Goal: Obtain resource: Download file/media

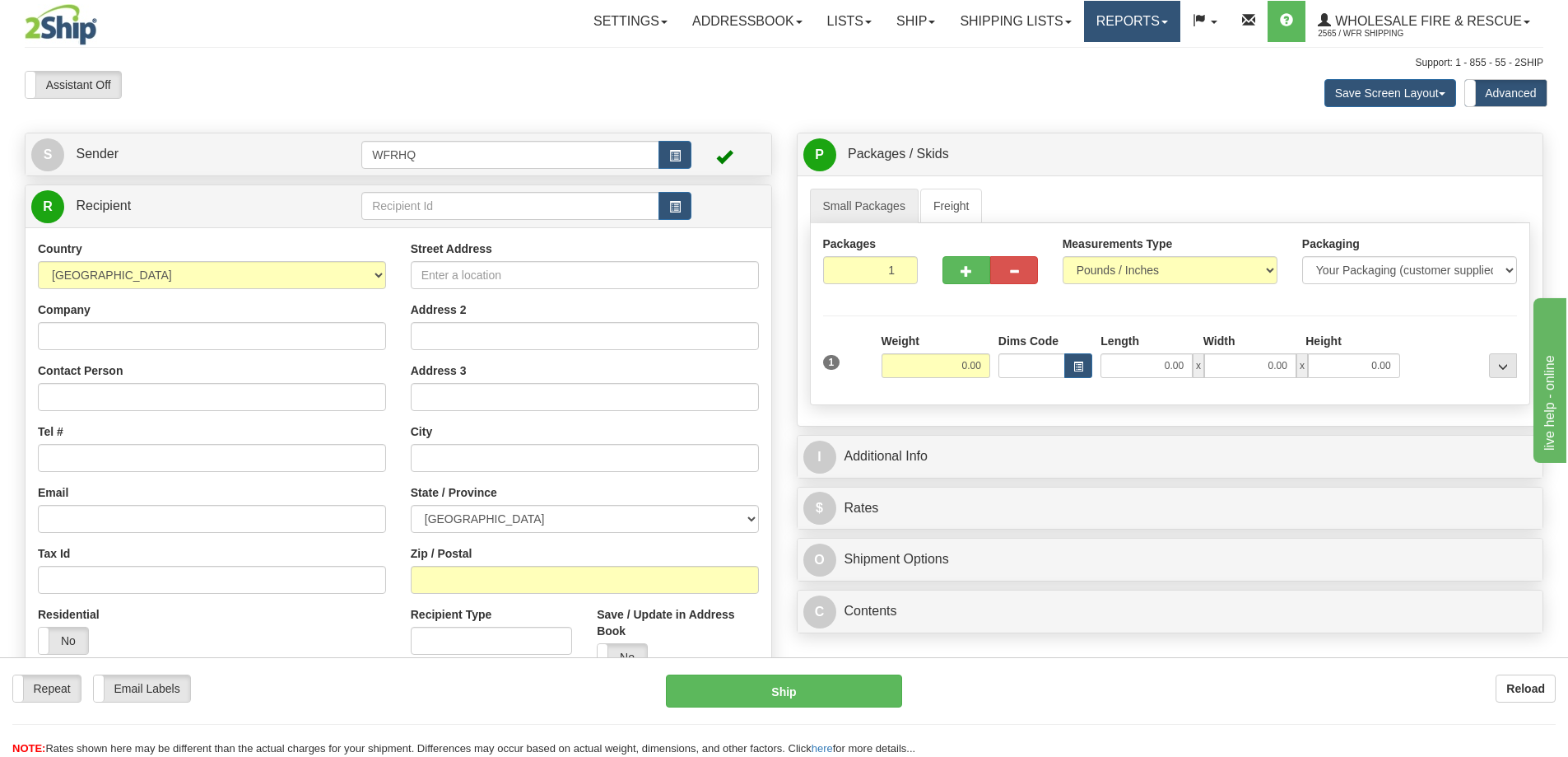
click at [1128, 24] on link "Reports" at bounding box center [1132, 21] width 97 height 41
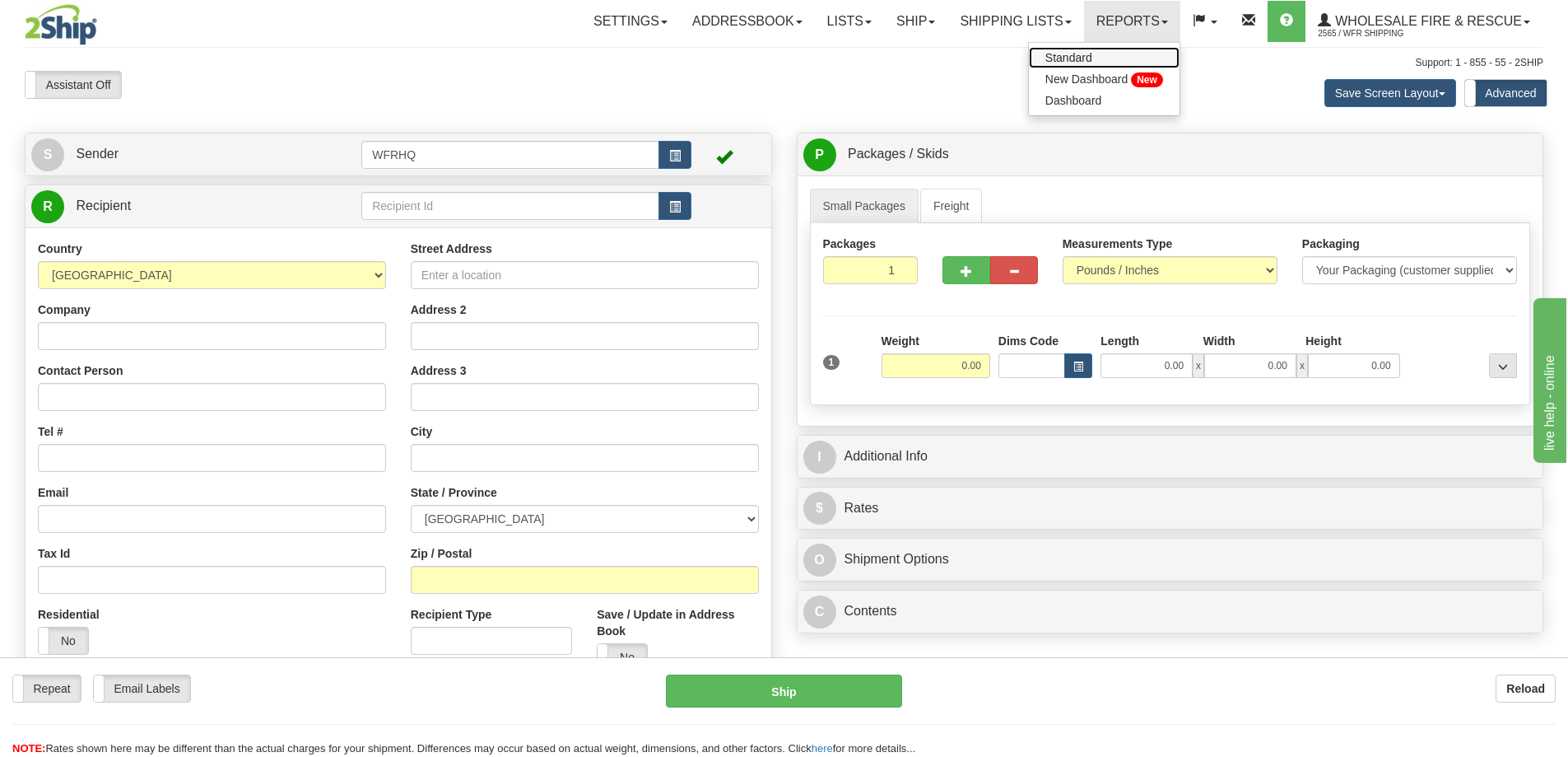
click at [1093, 60] on link "Standard" at bounding box center [1104, 58] width 150 height 21
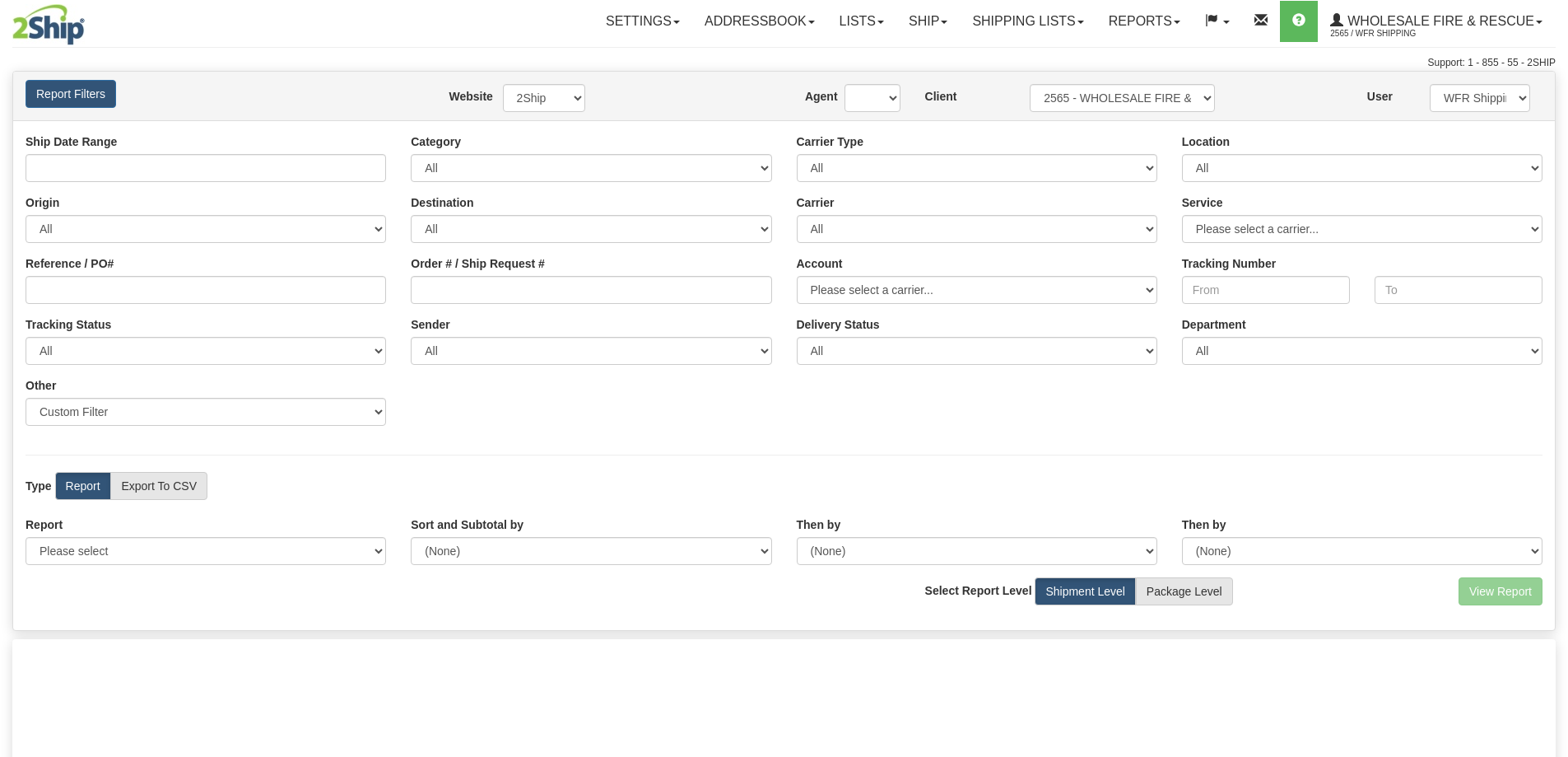
type input "[DATE] And [DATE]"
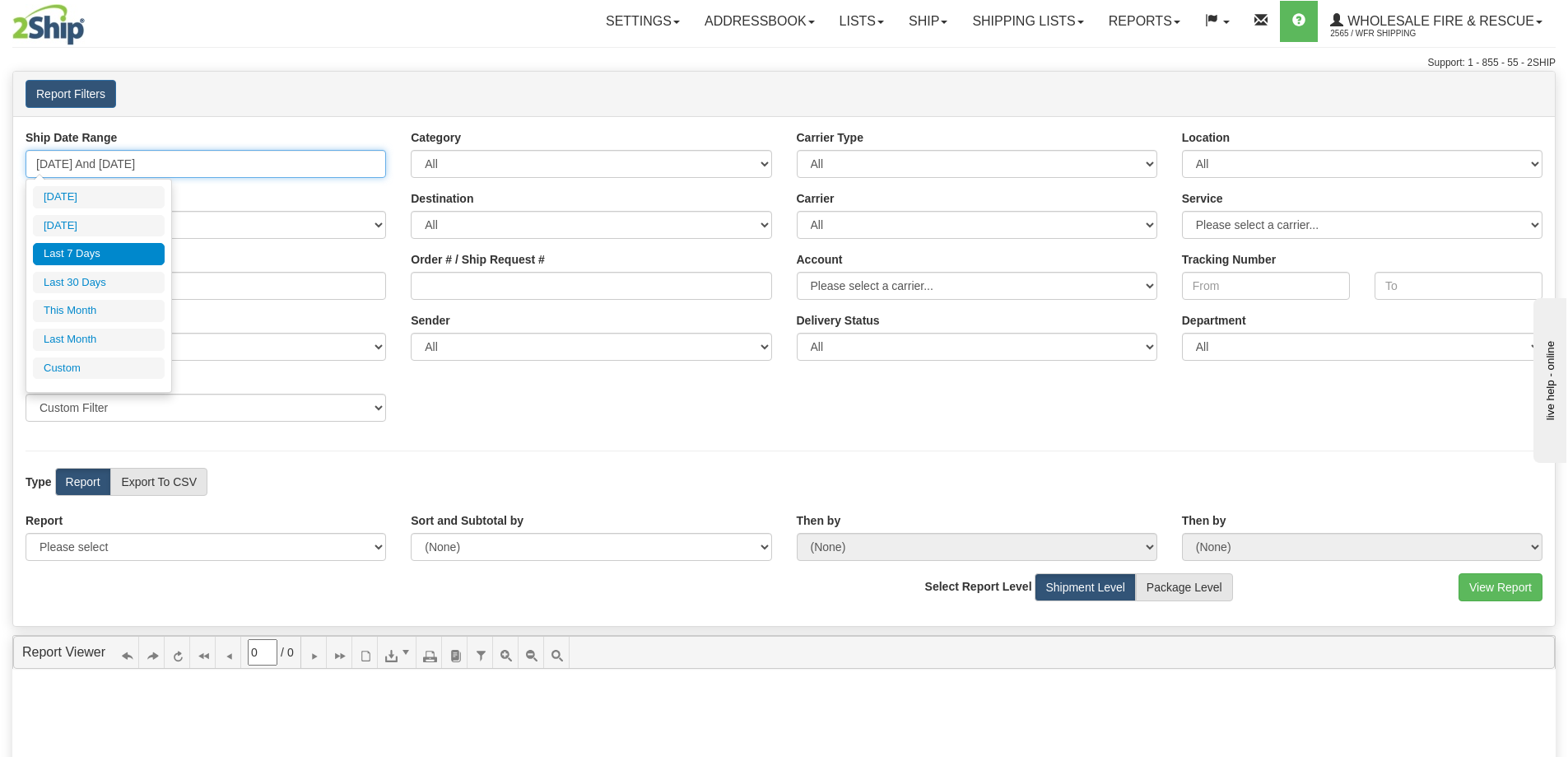
type input "09/26/2025"
type input "[DATE]"
click at [192, 162] on input "09/26/2025 And 10/02/2025" at bounding box center [205, 163] width 360 height 28
type input "10/01/2025"
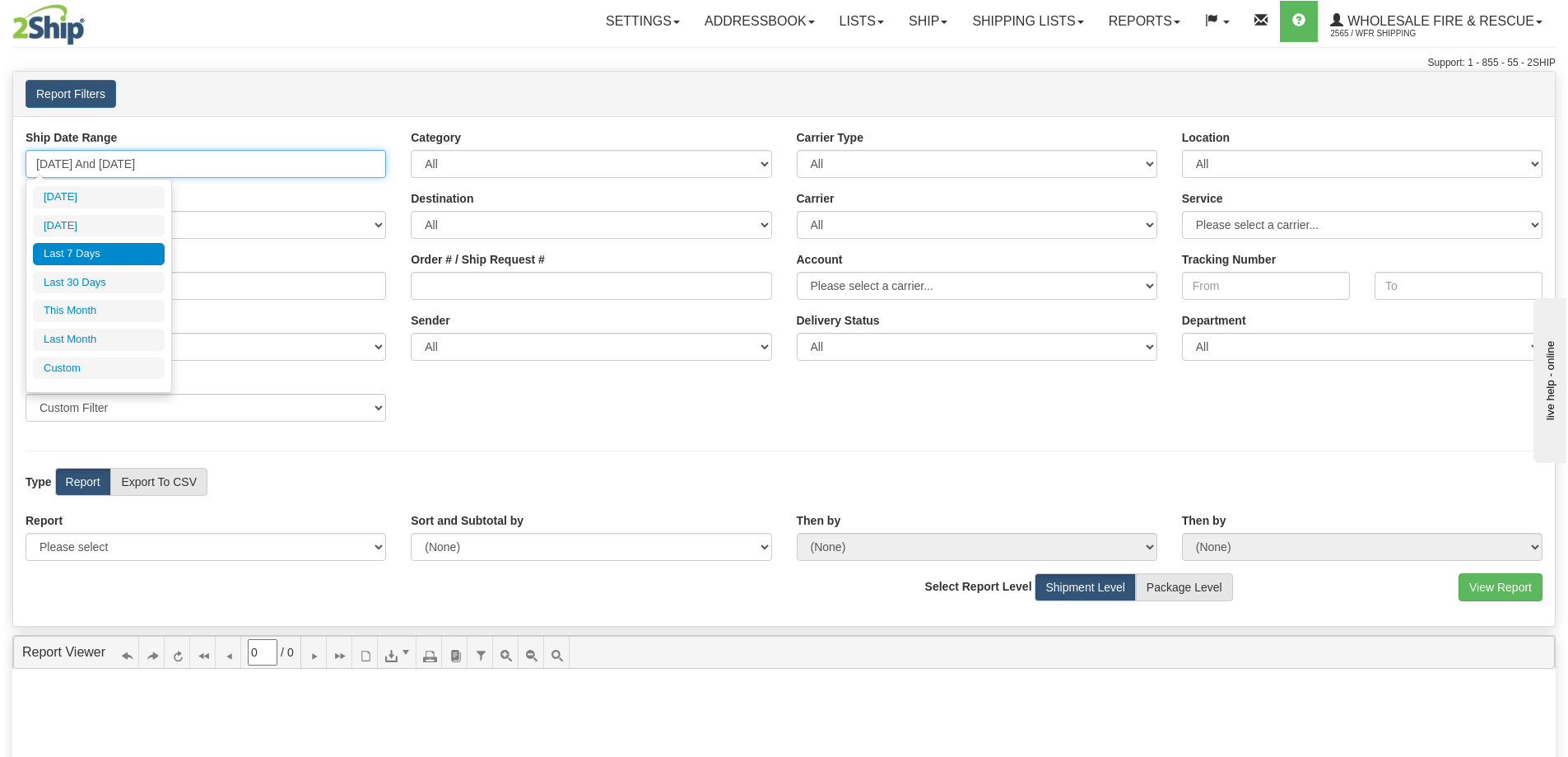
type input "09/26/2025"
type input "[DATE]"
type input "10/01/2025"
type input "10/31/2025"
type input "09/26/2025"
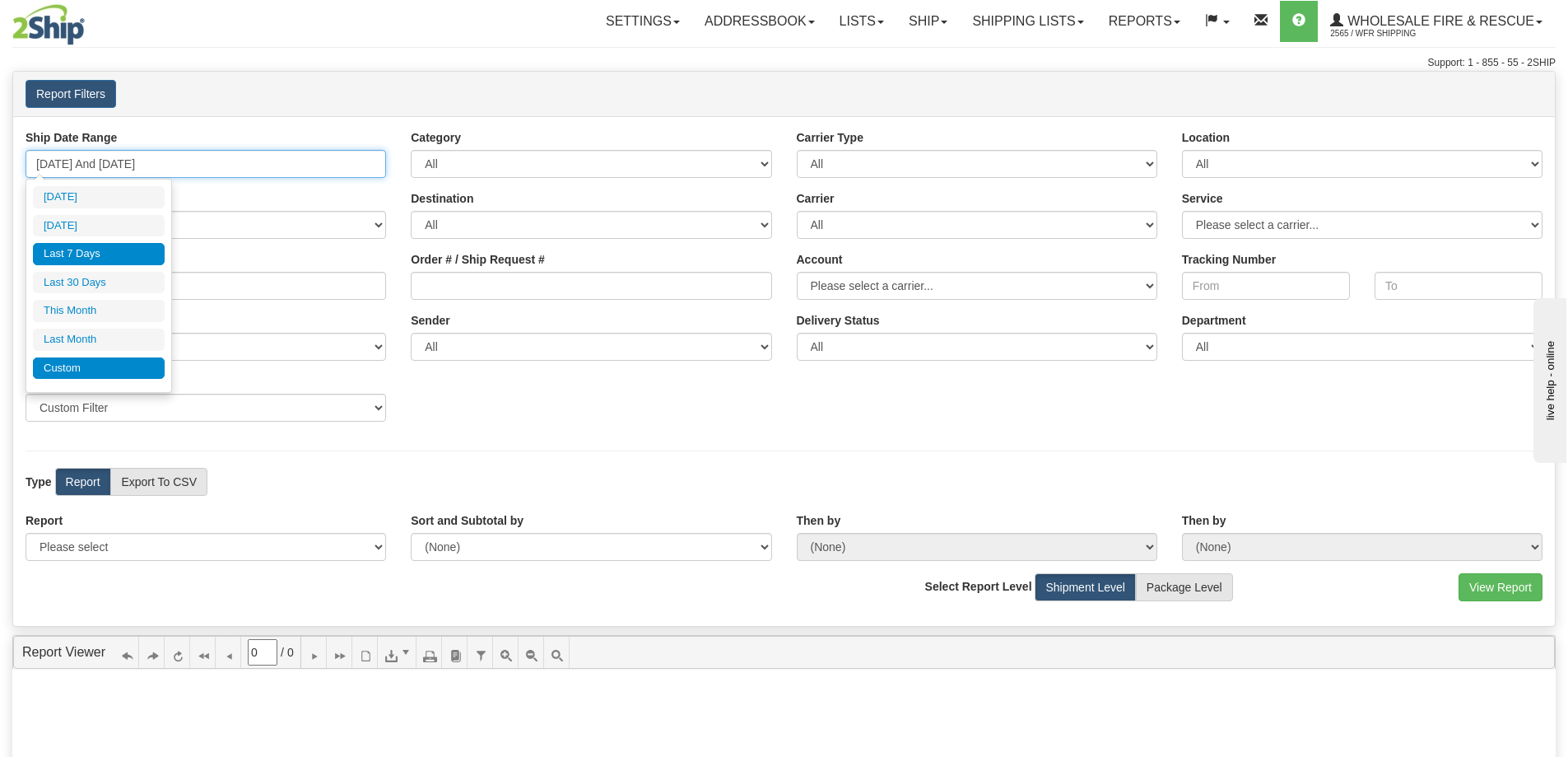
type input "[DATE]"
type input "09/01/2025"
type input "09/30/2025"
type input "09/26/2025"
type input "[DATE]"
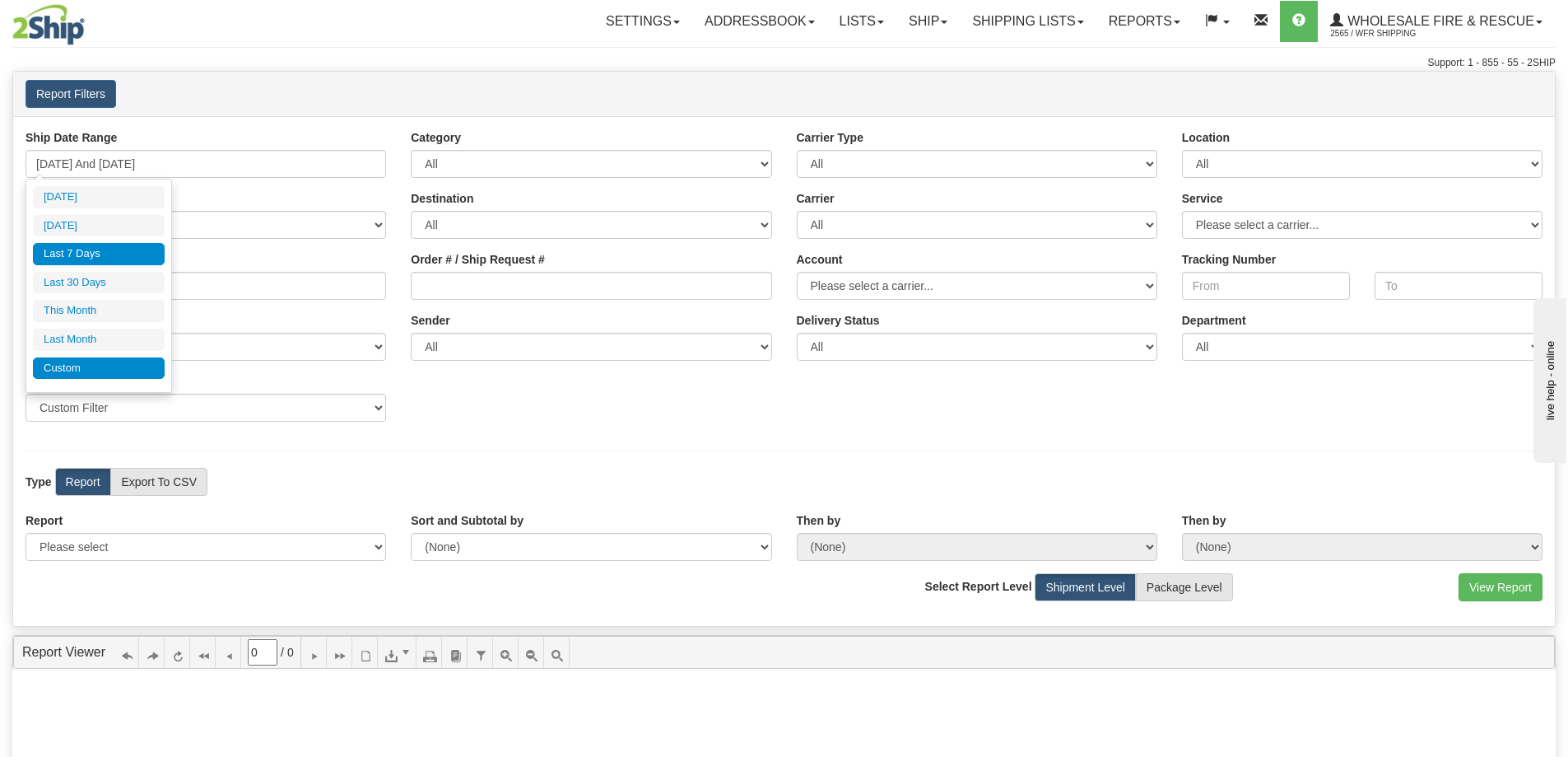
click at [122, 367] on li "Custom" at bounding box center [99, 368] width 132 height 22
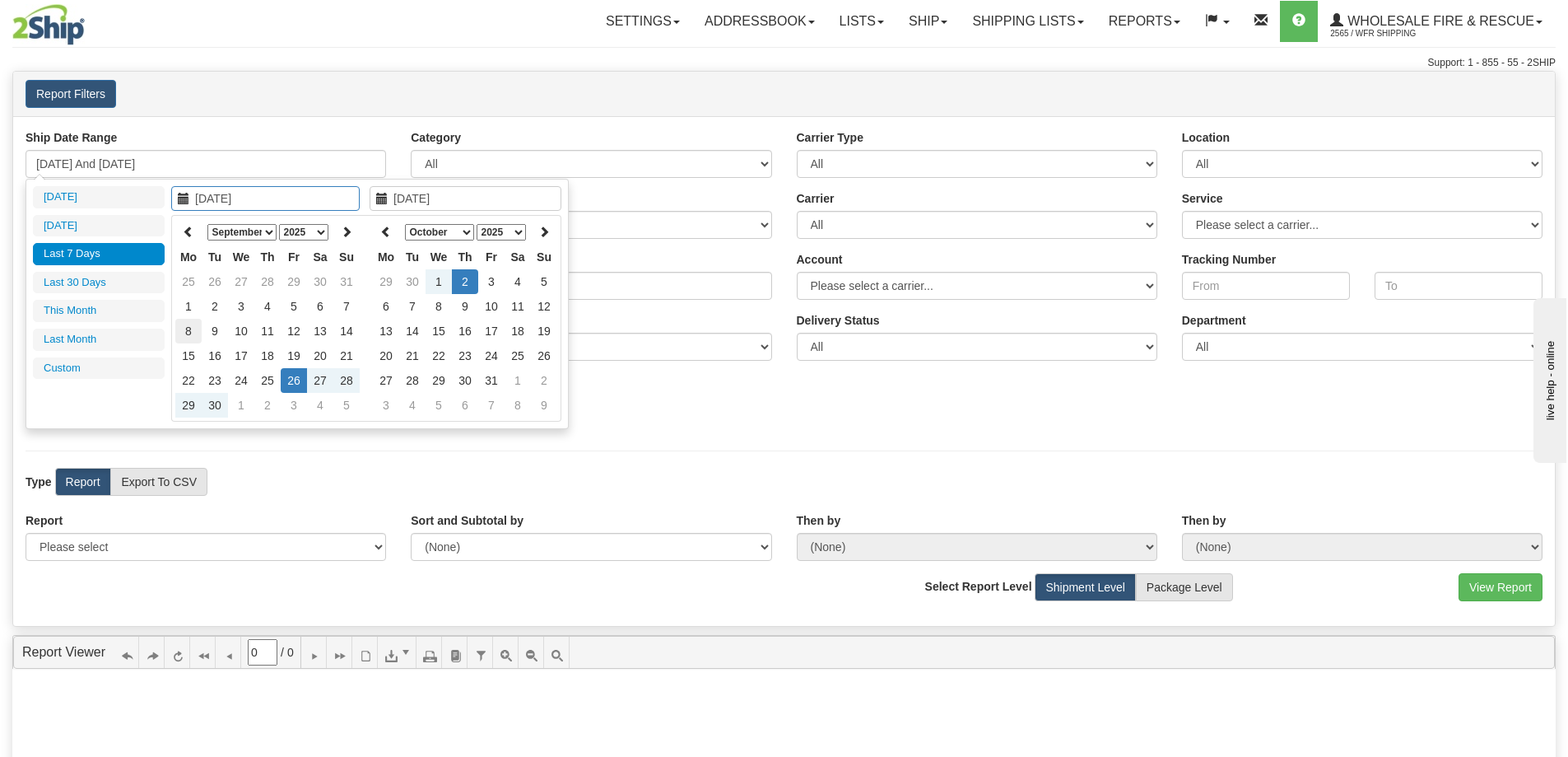
type input "09/01/2025"
type input "09/30/2025"
type input "09/26/2025"
type input "[DATE]"
type input "09/29/2025"
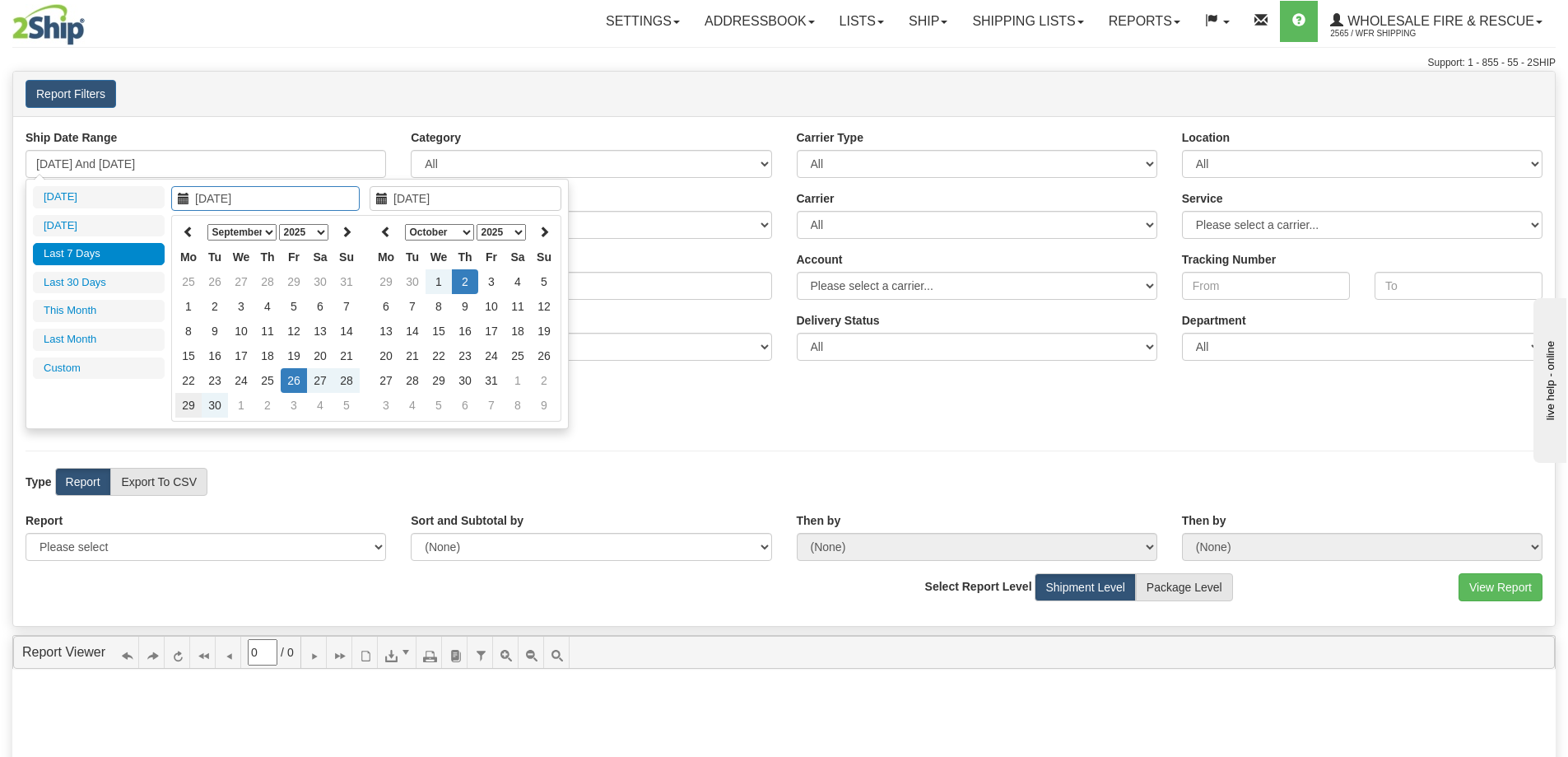
click at [183, 407] on td "29" at bounding box center [188, 404] width 26 height 24
click at [385, 233] on icon at bounding box center [386, 231] width 12 height 12
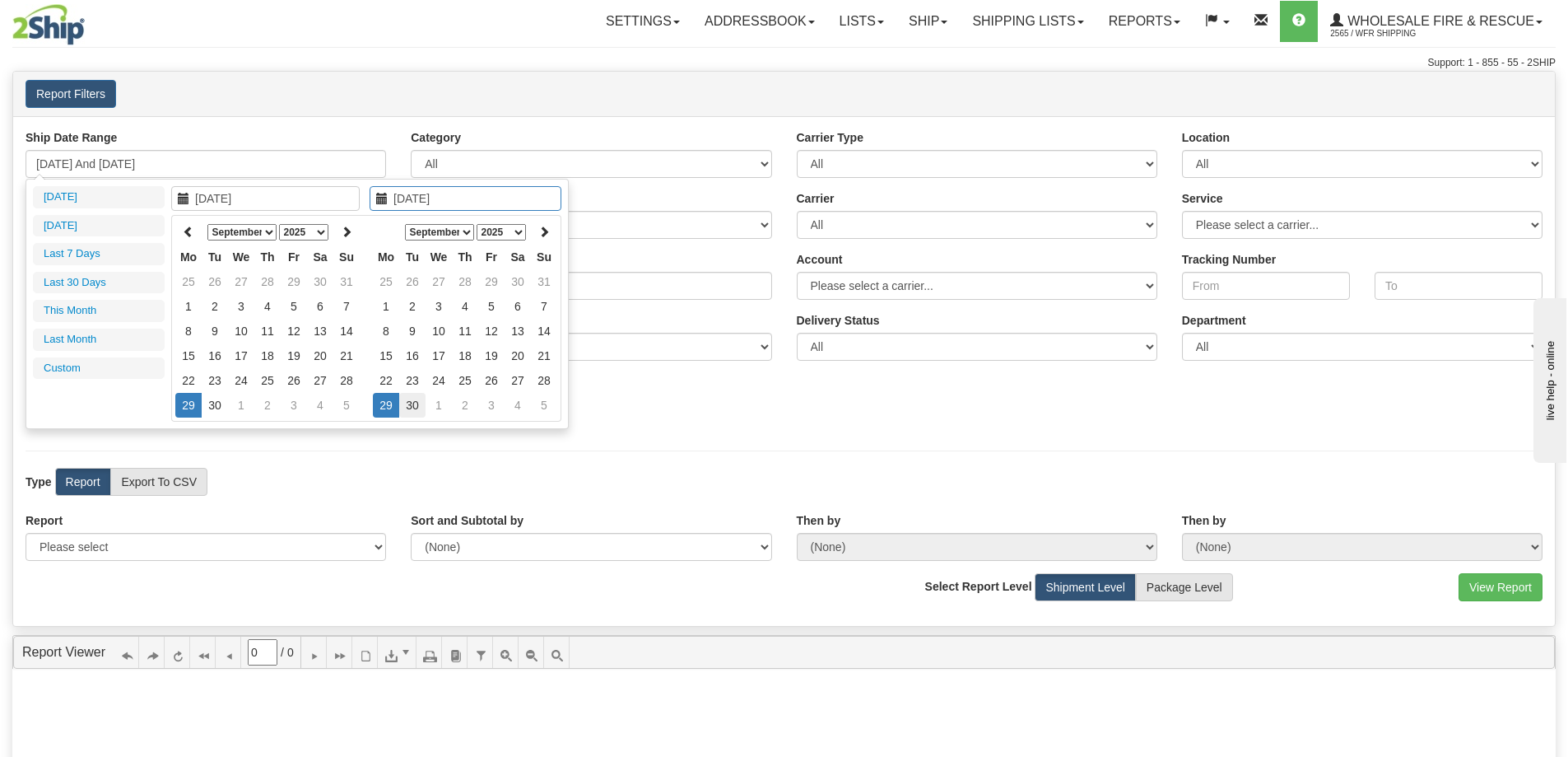
type input "09/30/2025"
click at [406, 402] on td "30" at bounding box center [412, 404] width 26 height 24
type input "09/29/2025 And 09/30/2025"
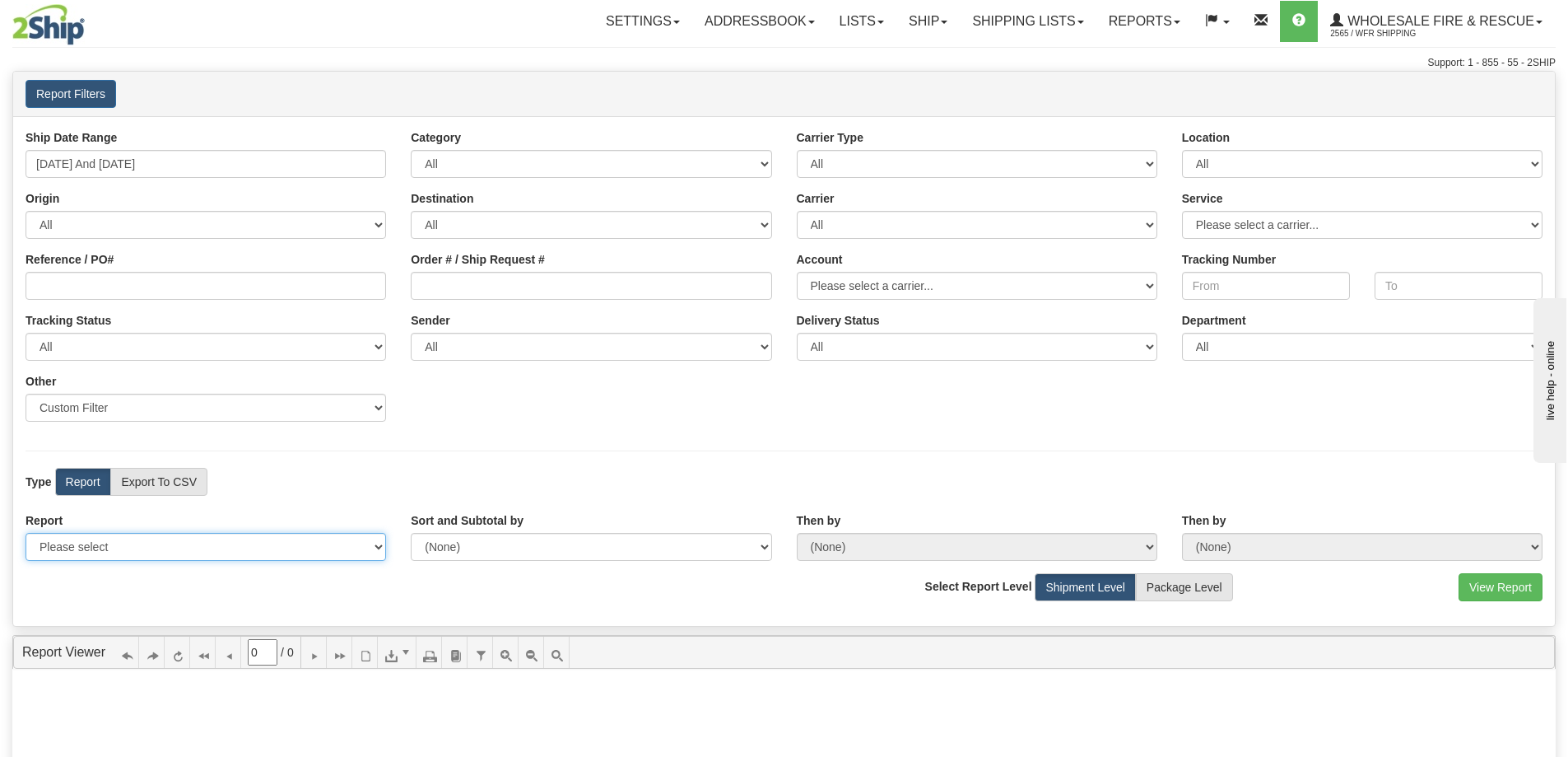
click at [112, 550] on select "Please select 1 Line Shipment Report Address Detail Basic Shipment Overview Can…" at bounding box center [205, 546] width 360 height 28
select select "Users\Full Reference Detail.trdx"
click at [25, 532] on select "Please select 1 Line Shipment Report Address Detail Basic Shipment Overview Can…" at bounding box center [205, 546] width 360 height 28
click at [1502, 589] on button "View Report" at bounding box center [1501, 587] width 84 height 28
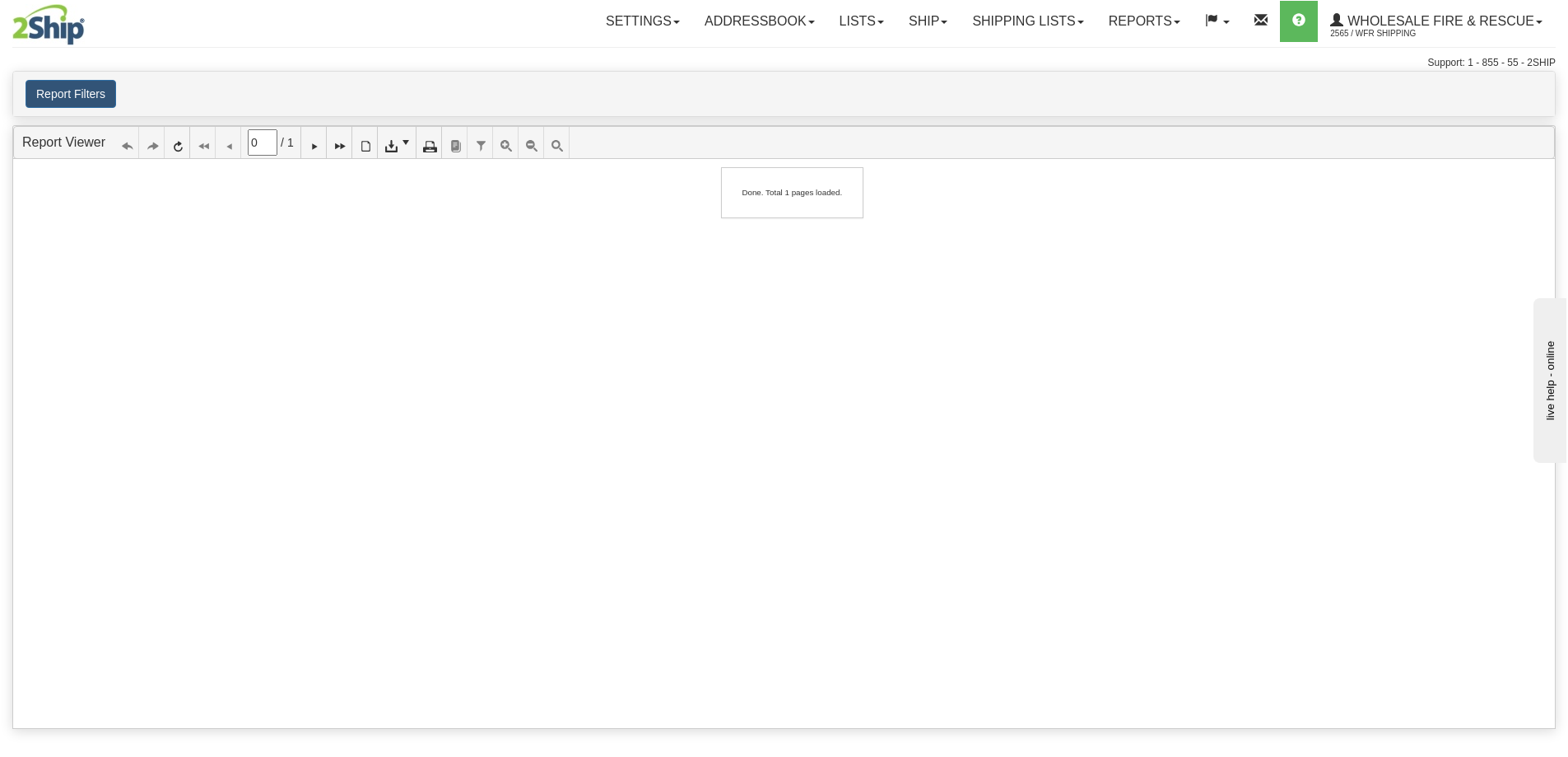
type input "1"
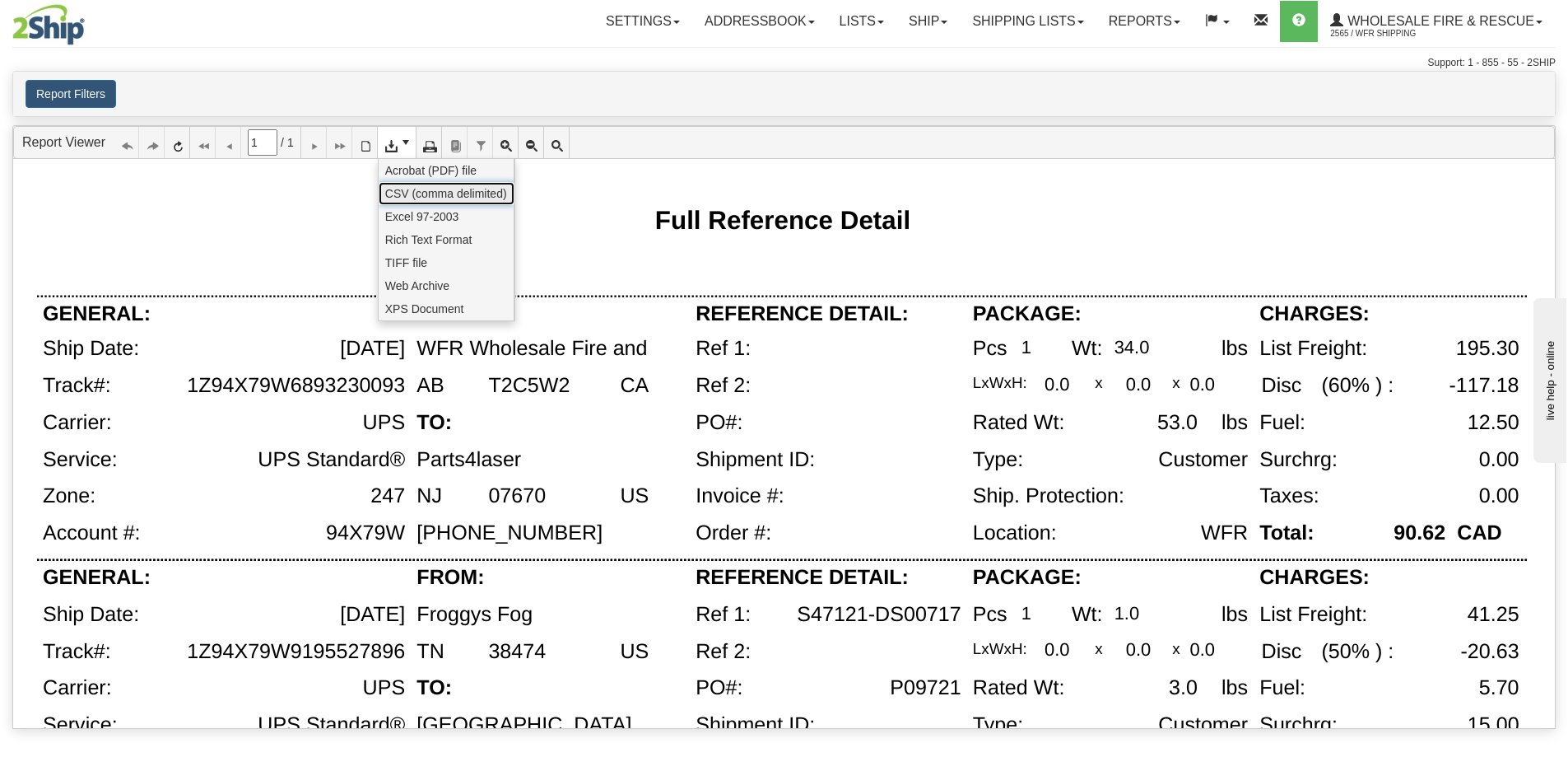
click at [414, 190] on span "CSV (comma delimited)" at bounding box center [445, 193] width 122 height 17
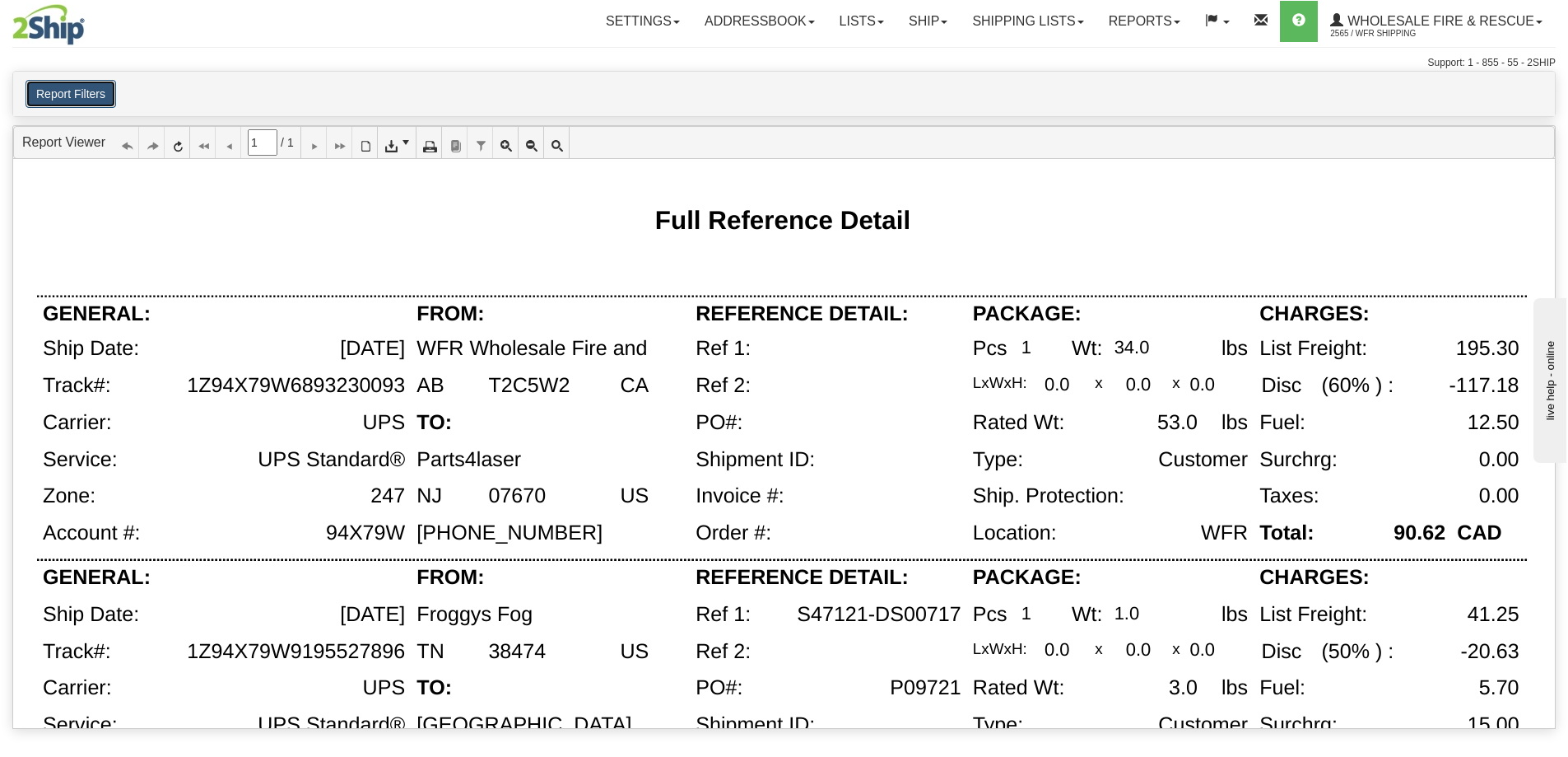
click at [94, 95] on button "Report Filters" at bounding box center [70, 94] width 91 height 28
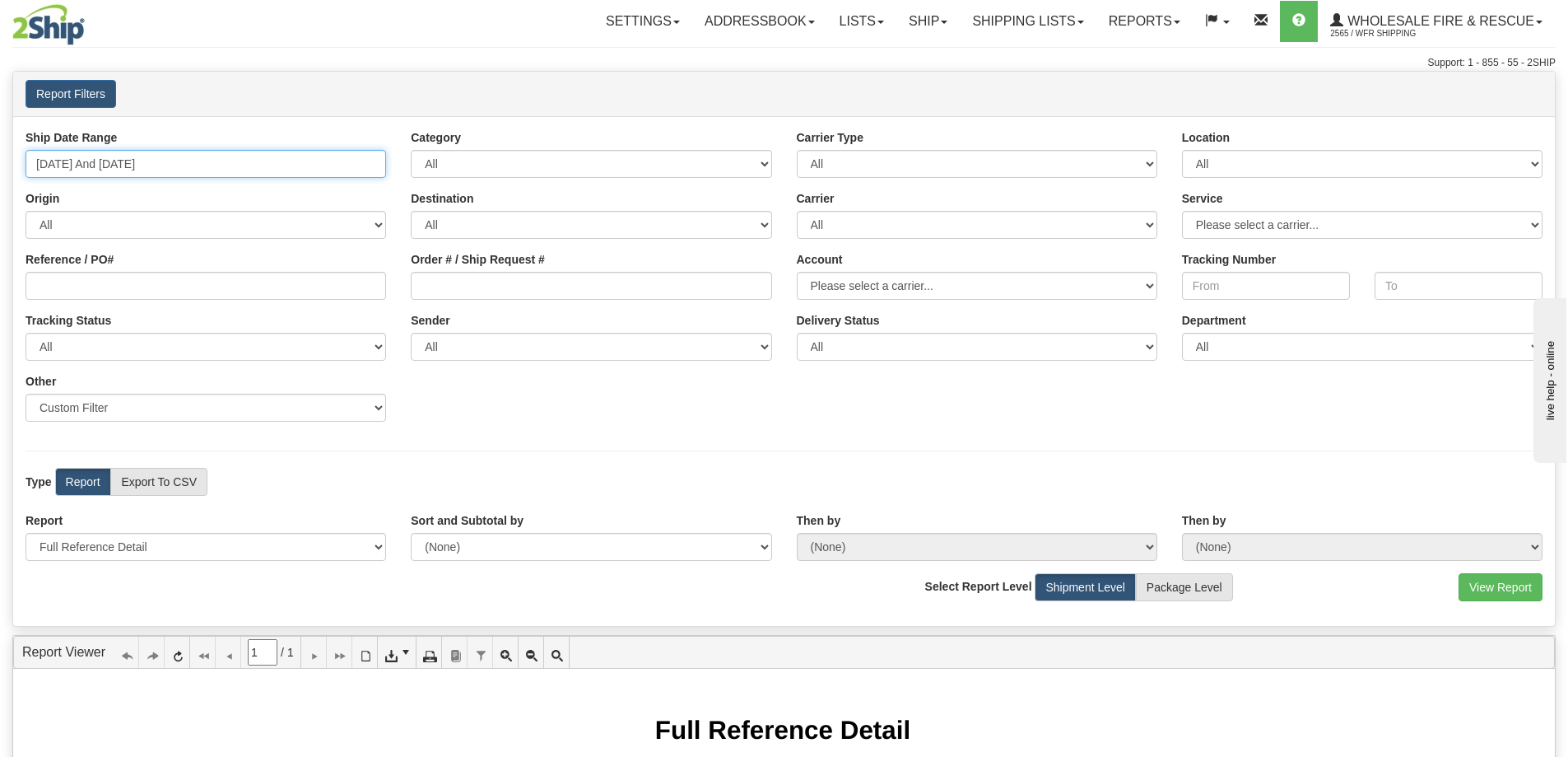
click at [93, 159] on input "09/29/2025 And 09/30/2025" at bounding box center [205, 163] width 360 height 28
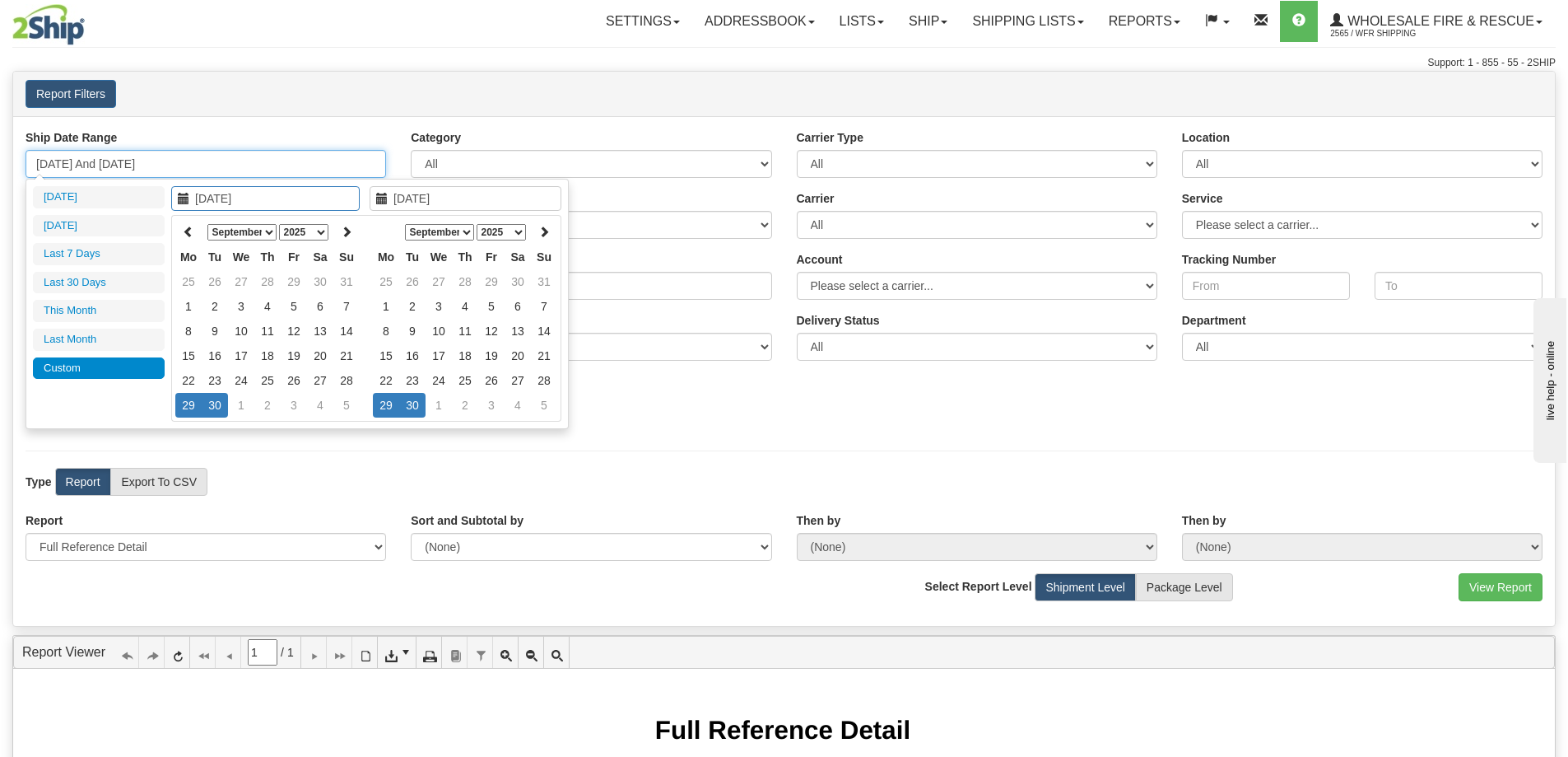
type input "[DATE]"
type input "09/29/2025"
type input "09/30/2025"
type input "10/01/2025"
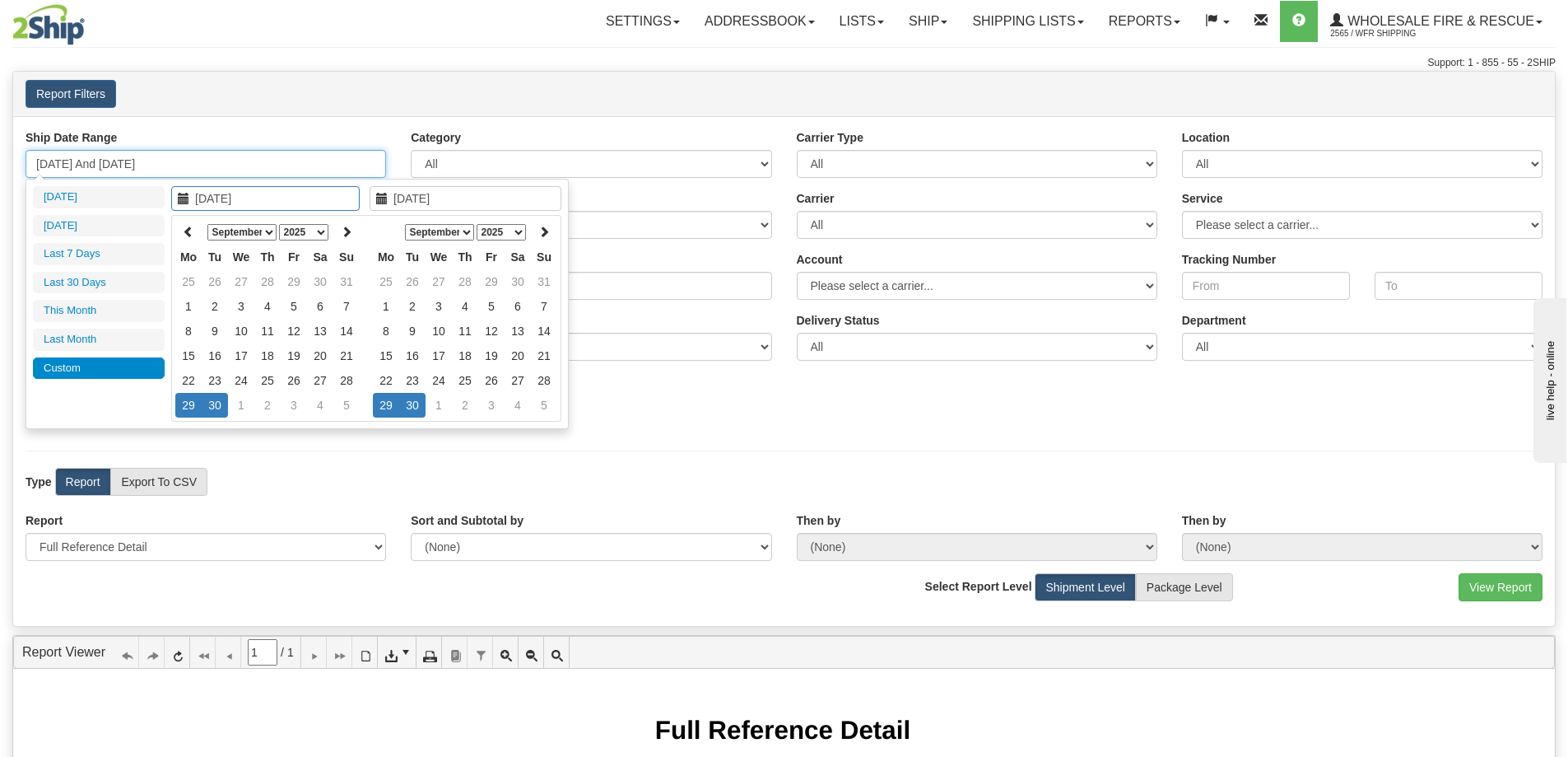
type input "10/01/2025"
type input "09/26/2025"
type input "[DATE]"
type input "09/29/2025"
type input "09/30/2025"
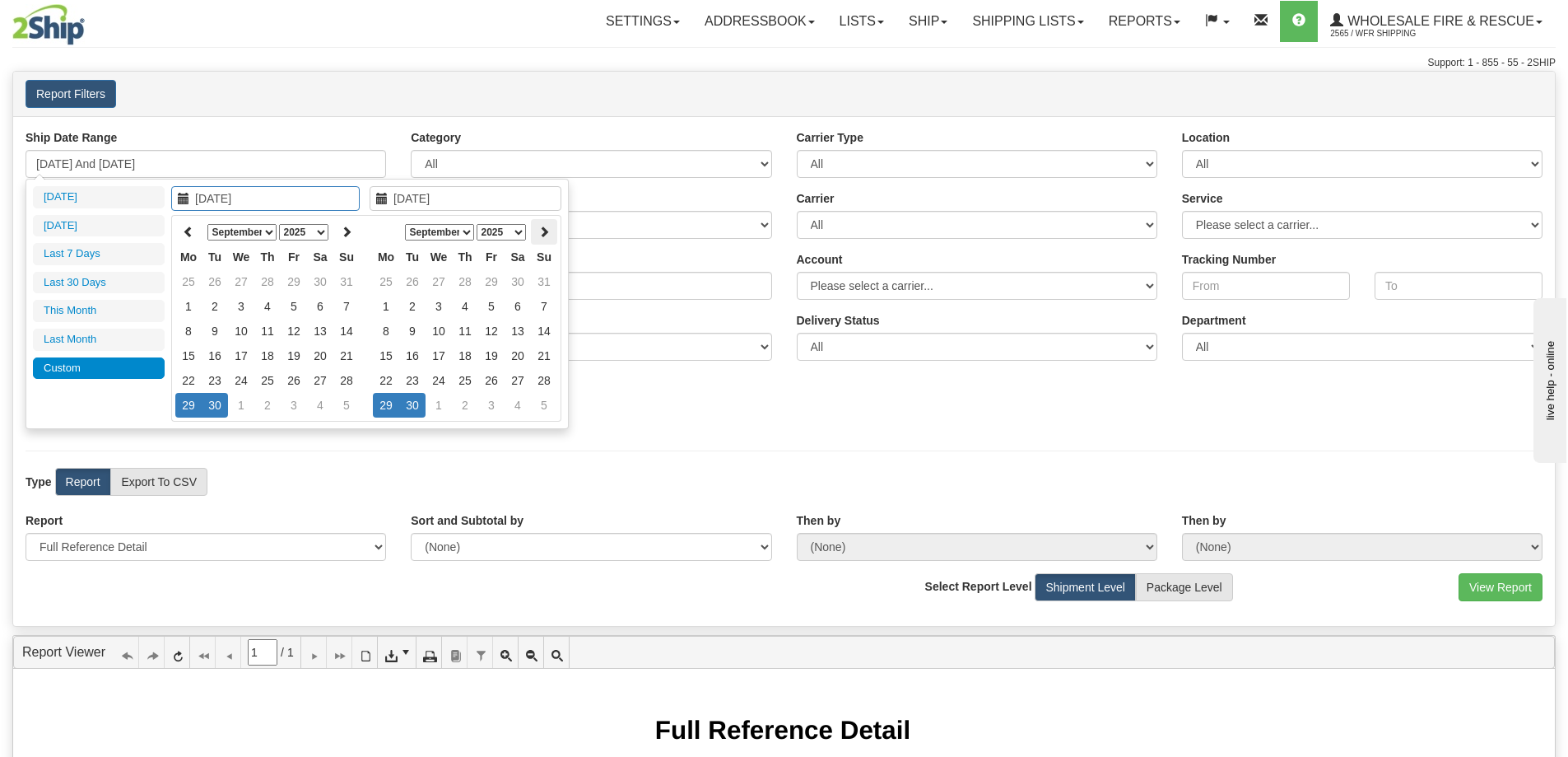
click at [545, 231] on icon at bounding box center [544, 231] width 12 height 12
type input "10/01/2025"
click at [442, 283] on td "1" at bounding box center [438, 281] width 26 height 24
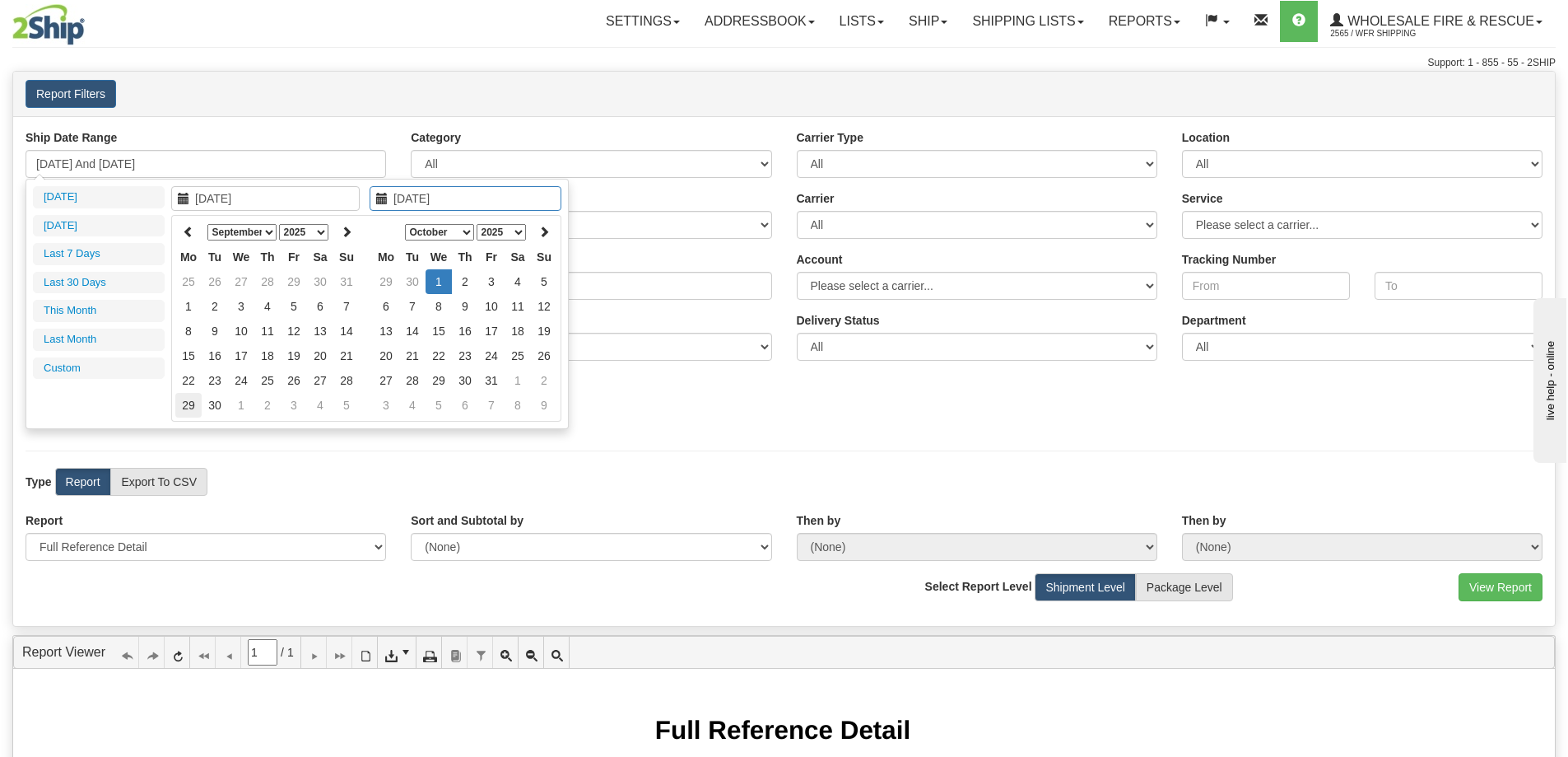
type input "09/29/2025"
click at [186, 404] on td "29" at bounding box center [188, 404] width 26 height 24
type input "09/29/2025"
type input "10/01/2025"
click at [444, 284] on td "1" at bounding box center [438, 281] width 26 height 24
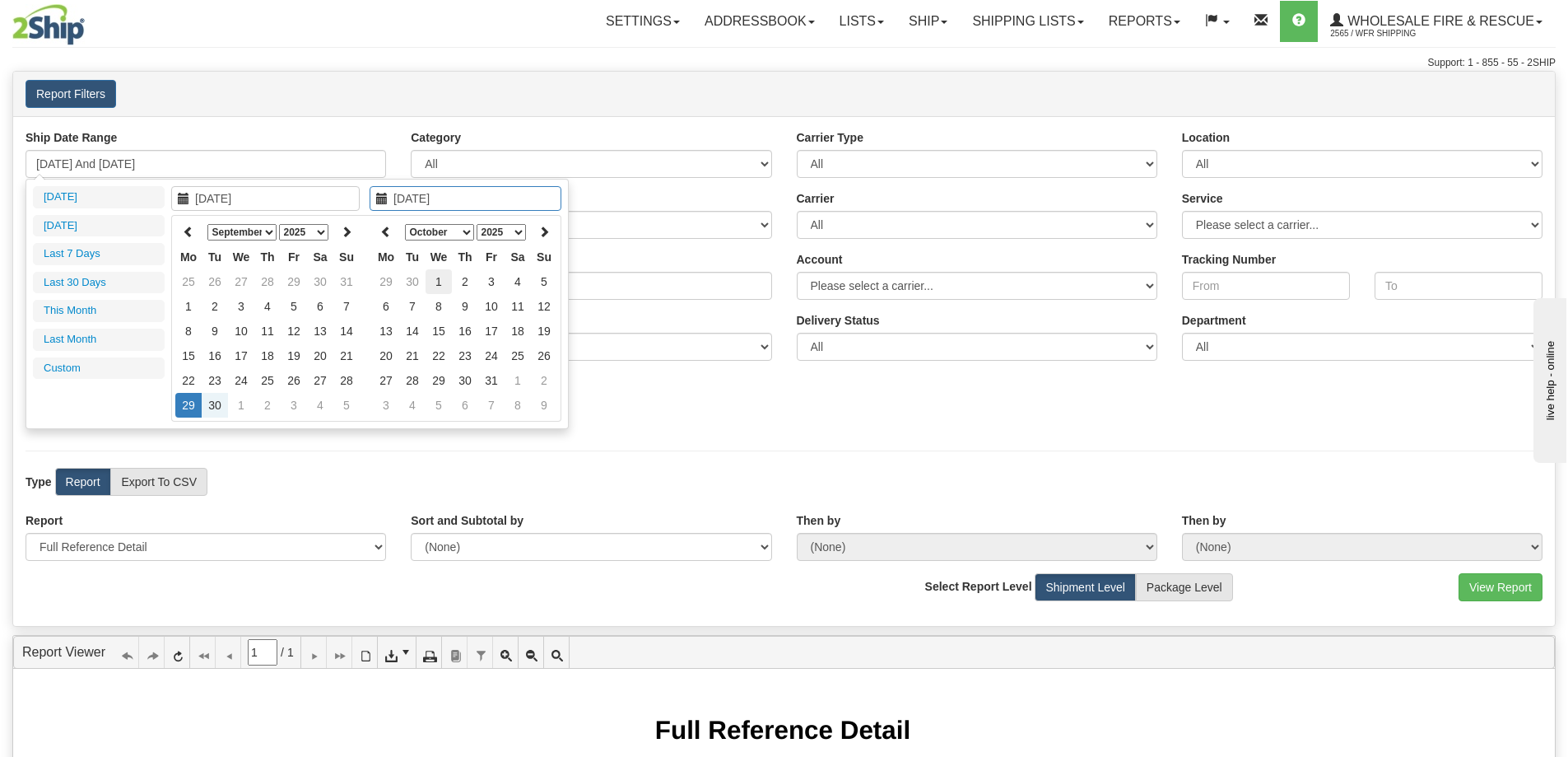
type input "09/29/2025 And 10/01/2025"
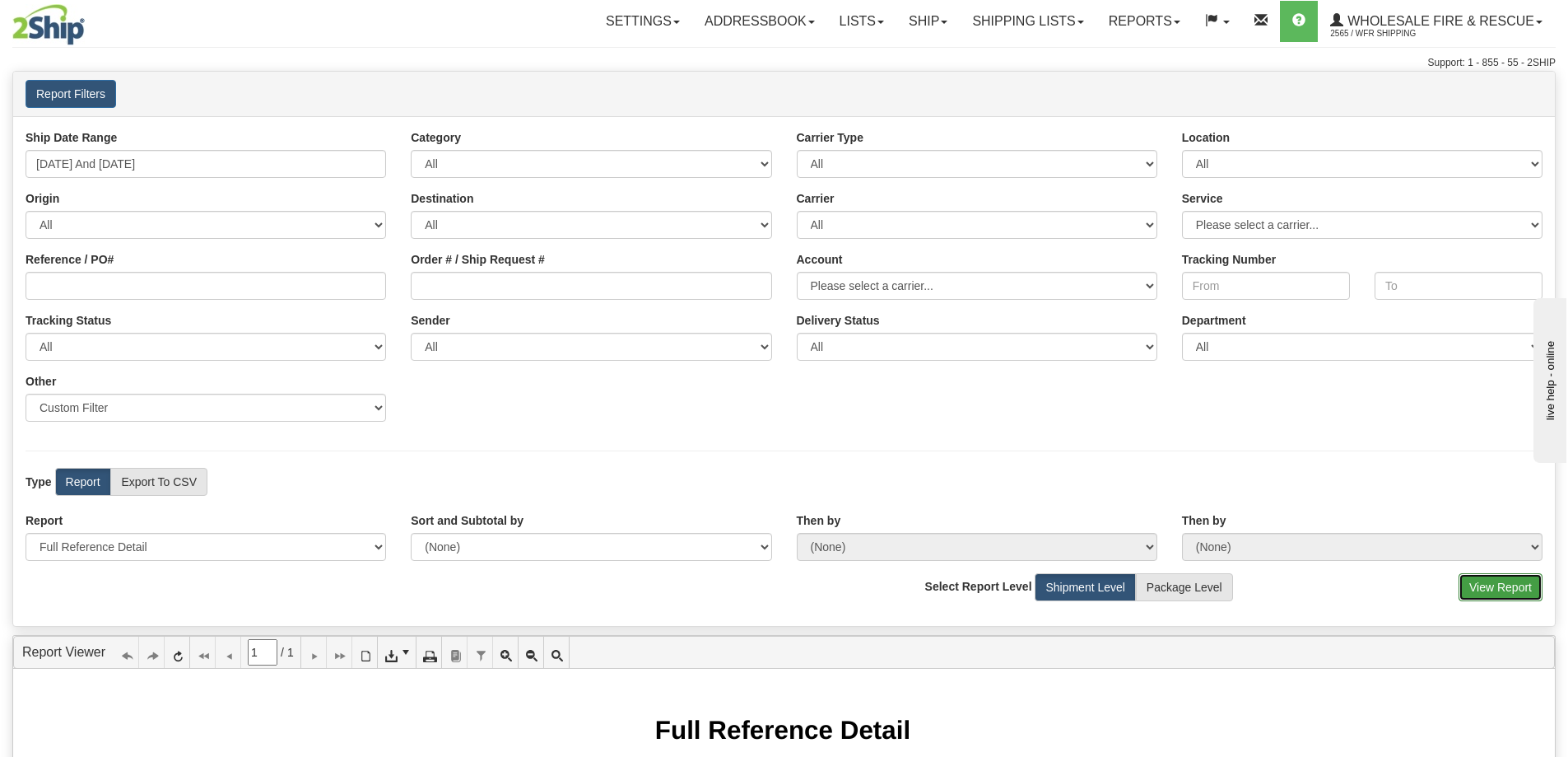
click at [1506, 588] on button "View Report" at bounding box center [1501, 587] width 84 height 28
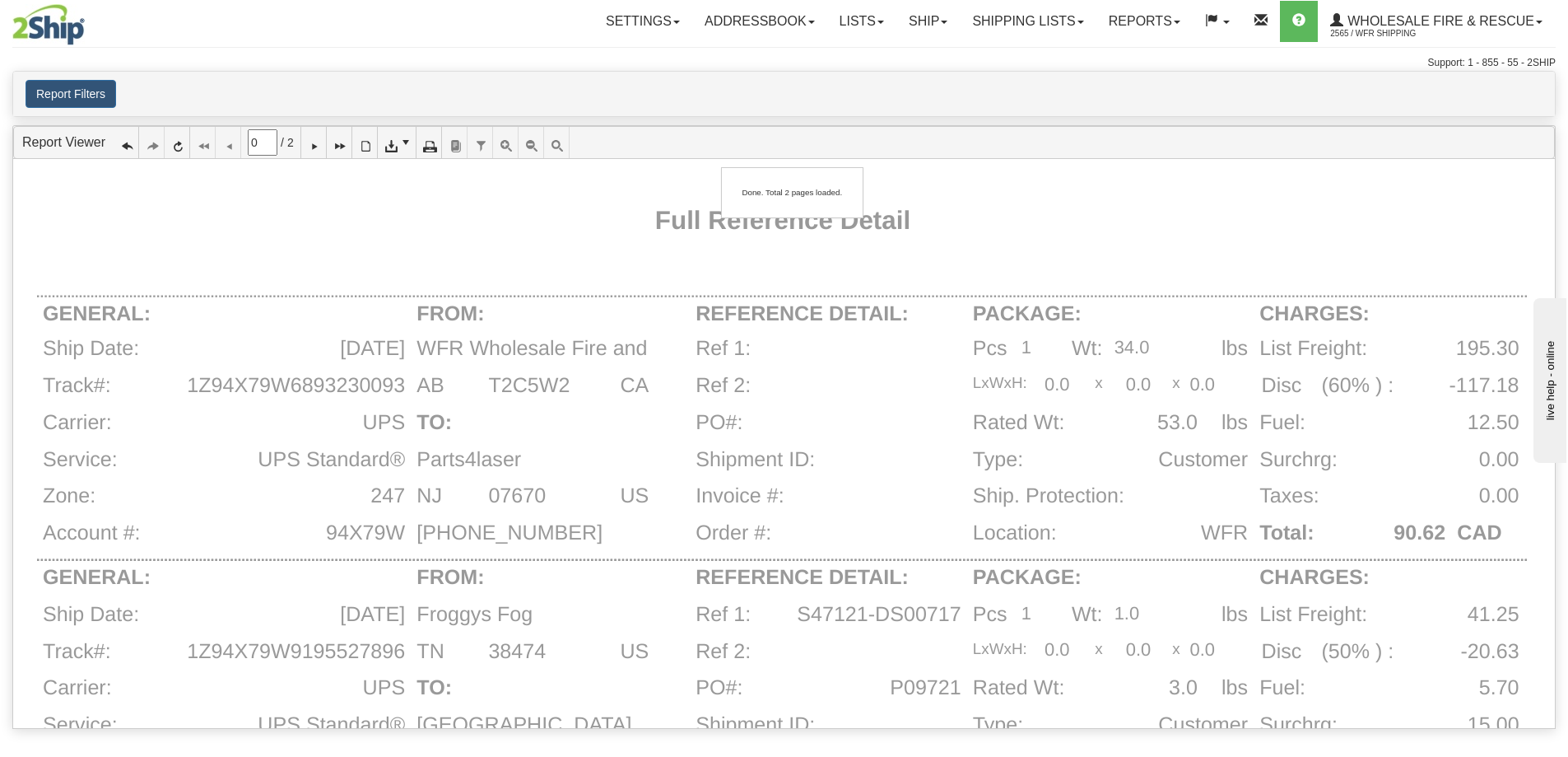
type input "1"
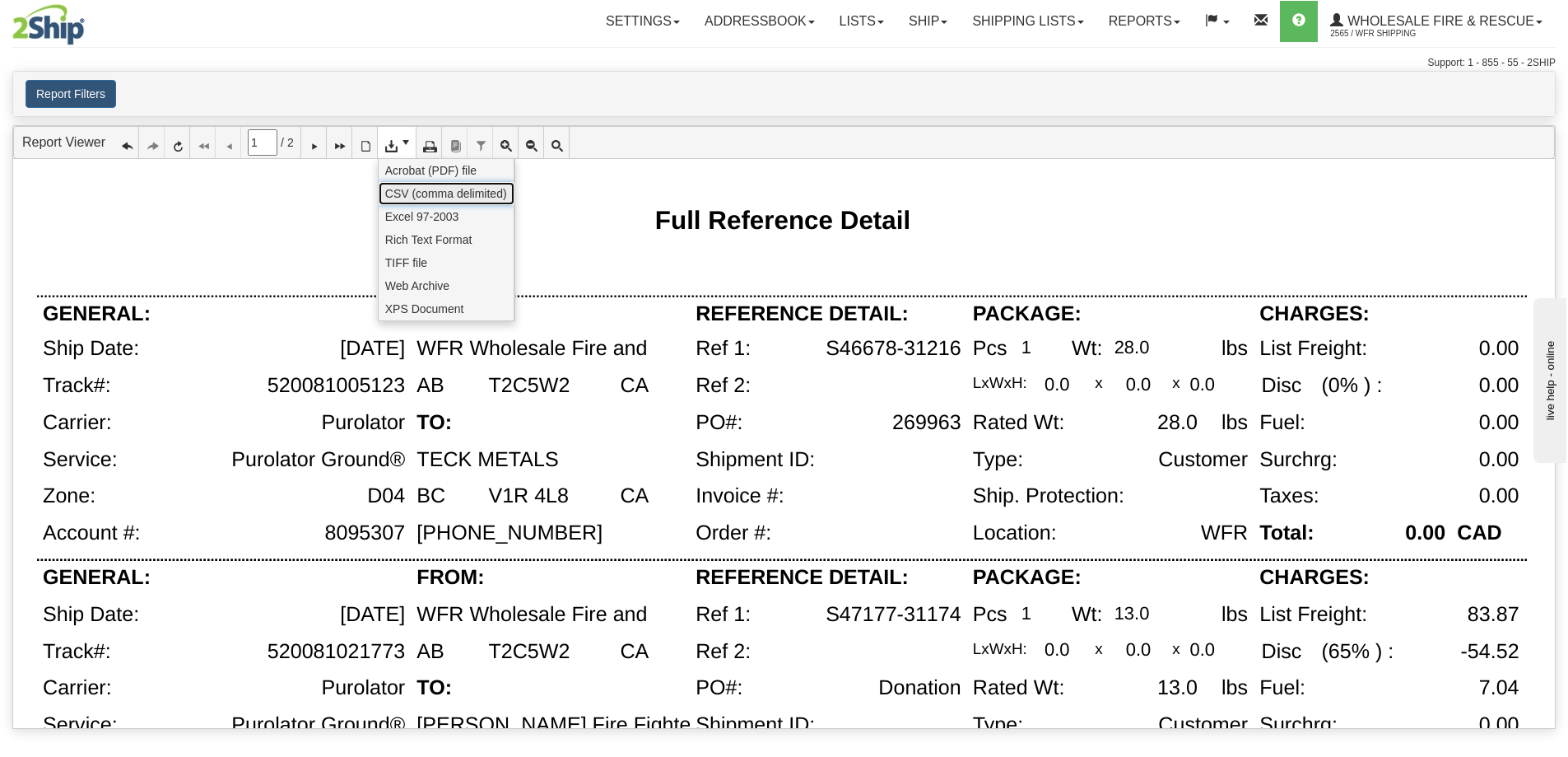
click at [414, 192] on span "CSV (comma delimited)" at bounding box center [445, 193] width 122 height 17
